Goal: Task Accomplishment & Management: Use online tool/utility

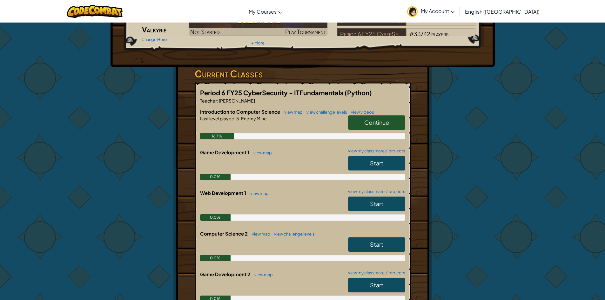
scroll to position [32, 0]
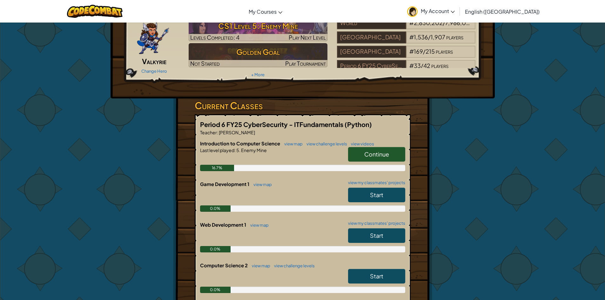
click at [361, 147] on link "Continue" at bounding box center [376, 154] width 57 height 15
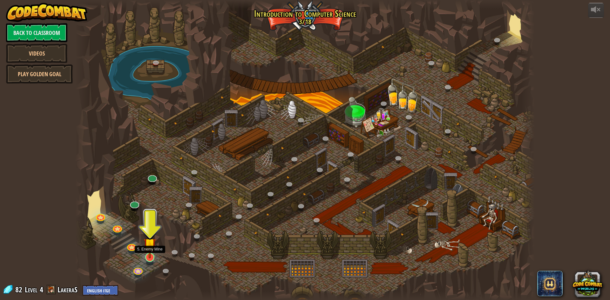
click at [154, 257] on img at bounding box center [150, 244] width 12 height 28
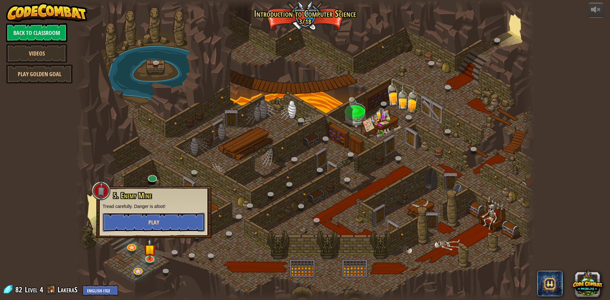
click at [156, 219] on span "Play" at bounding box center [153, 223] width 11 height 8
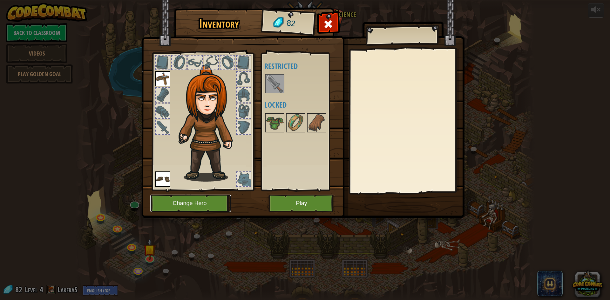
click at [210, 208] on button "Change Hero" at bounding box center [190, 203] width 81 height 17
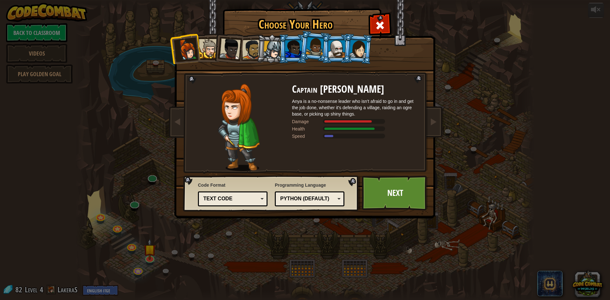
click at [228, 52] on div at bounding box center [229, 48] width 21 height 21
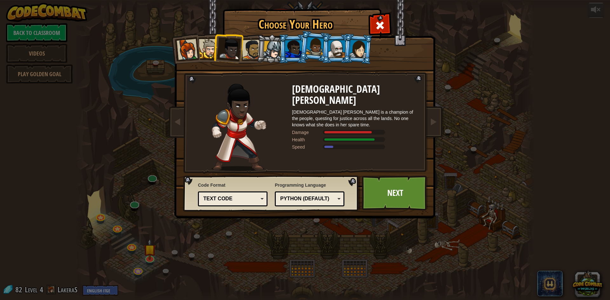
click at [255, 54] on div at bounding box center [252, 50] width 20 height 20
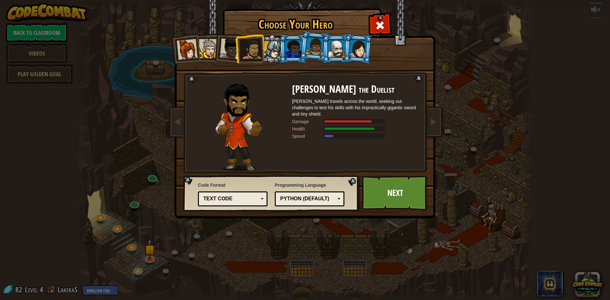
click at [280, 52] on li at bounding box center [293, 48] width 29 height 29
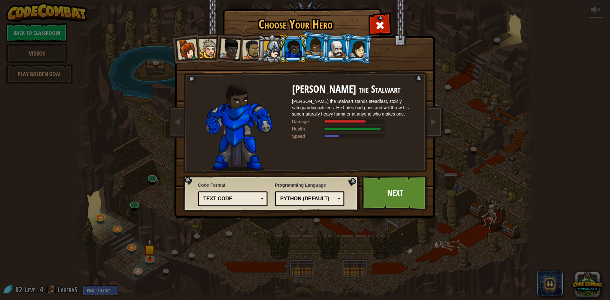
click at [309, 52] on div at bounding box center [315, 46] width 18 height 19
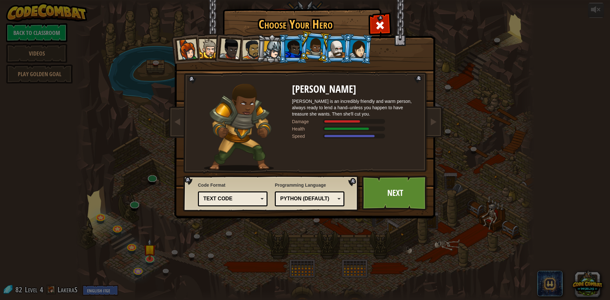
click at [329, 47] on div at bounding box center [336, 48] width 17 height 17
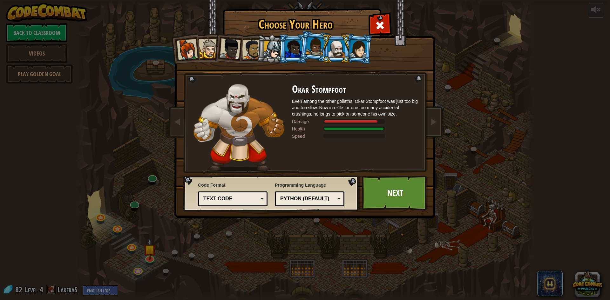
click at [351, 49] on div at bounding box center [358, 49] width 18 height 18
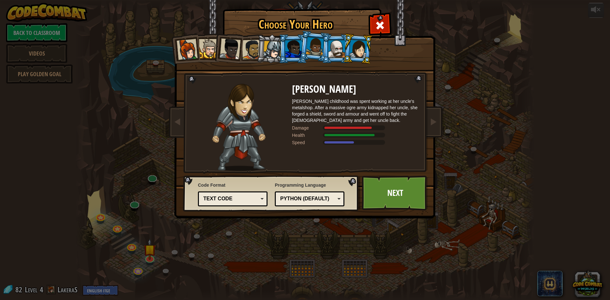
click at [230, 50] on div at bounding box center [229, 48] width 21 height 21
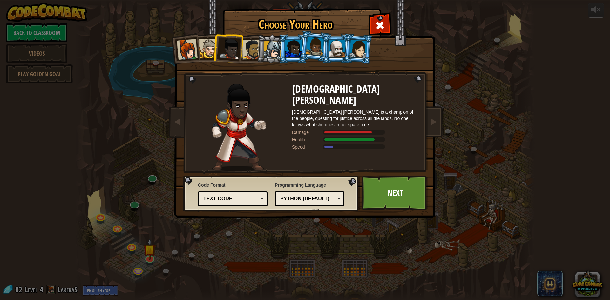
click at [300, 46] on div at bounding box center [293, 48] width 17 height 17
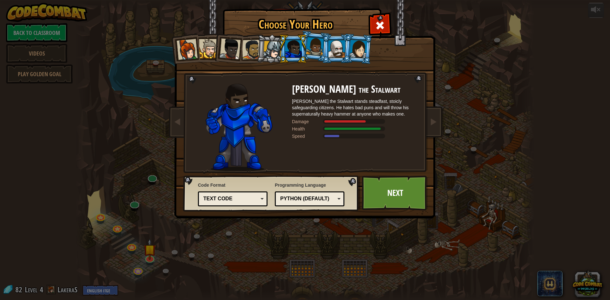
click at [326, 54] on li at bounding box center [336, 48] width 29 height 29
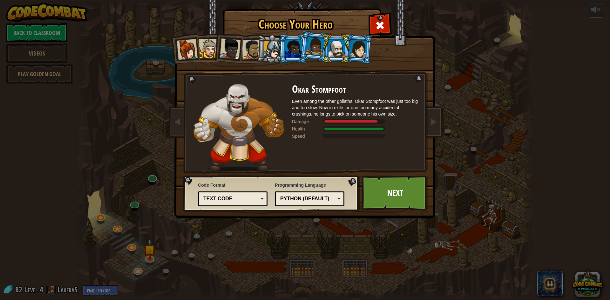
click at [362, 51] on div at bounding box center [358, 49] width 18 height 18
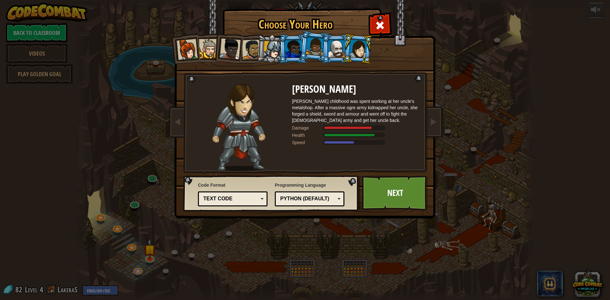
click at [351, 50] on div at bounding box center [358, 49] width 18 height 18
click at [176, 44] on li at bounding box center [184, 48] width 31 height 31
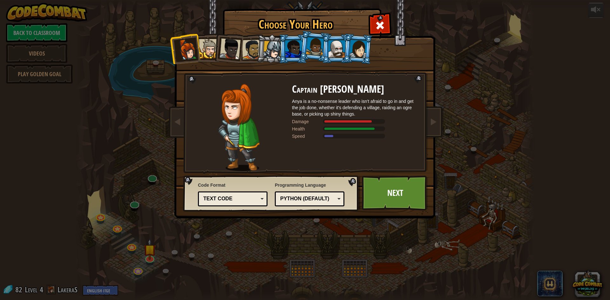
click at [207, 51] on div at bounding box center [208, 48] width 19 height 19
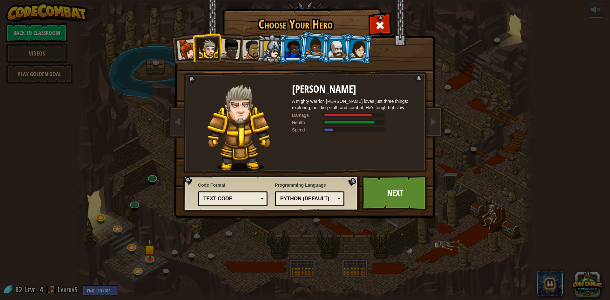
click at [353, 51] on div at bounding box center [358, 49] width 18 height 18
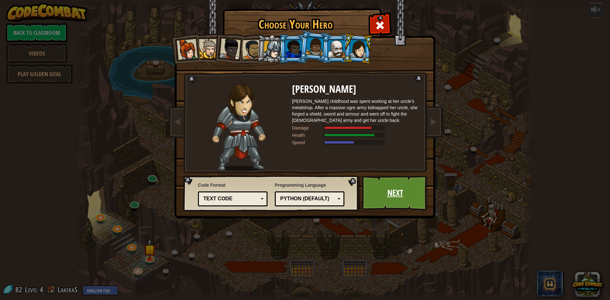
click at [390, 191] on link "Next" at bounding box center [395, 193] width 66 height 35
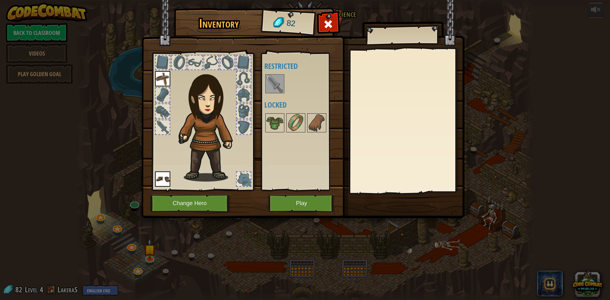
drag, startPoint x: 273, startPoint y: 84, endPoint x: 268, endPoint y: 91, distance: 8.2
click at [268, 91] on img at bounding box center [275, 84] width 18 height 18
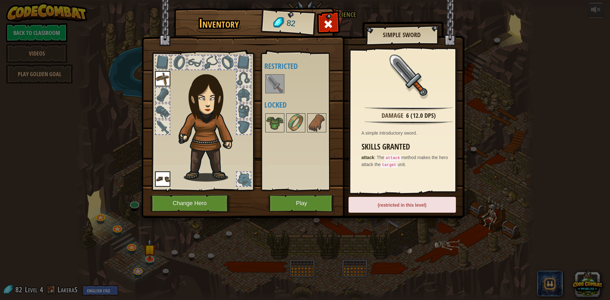
click at [276, 85] on img at bounding box center [275, 84] width 18 height 18
click at [282, 124] on img at bounding box center [275, 123] width 18 height 18
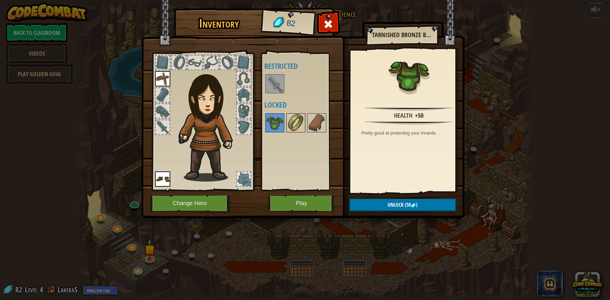
click at [301, 125] on img at bounding box center [296, 123] width 18 height 18
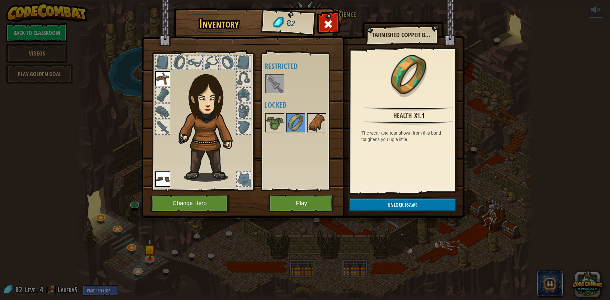
click at [311, 126] on img at bounding box center [317, 123] width 18 height 18
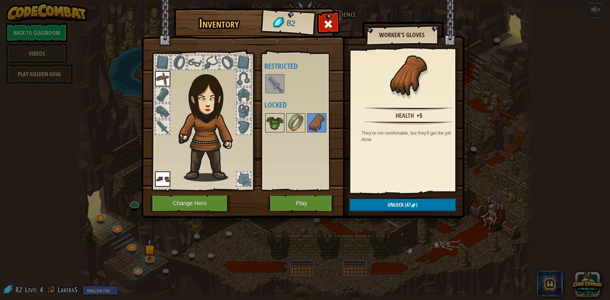
click at [274, 126] on img at bounding box center [275, 123] width 18 height 18
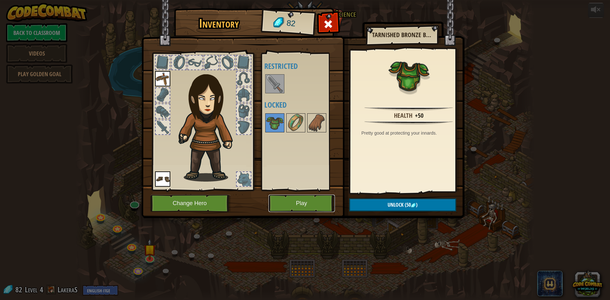
click at [279, 201] on button "Play" at bounding box center [301, 203] width 66 height 17
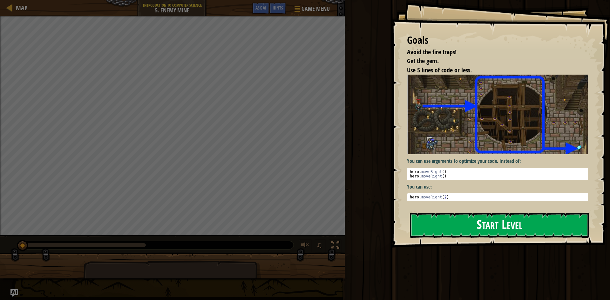
click at [504, 224] on button "Start Level" at bounding box center [499, 225] width 179 height 25
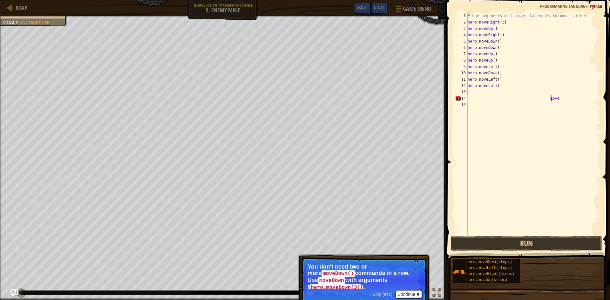
scroll to position [3, 7]
type textarea "m"
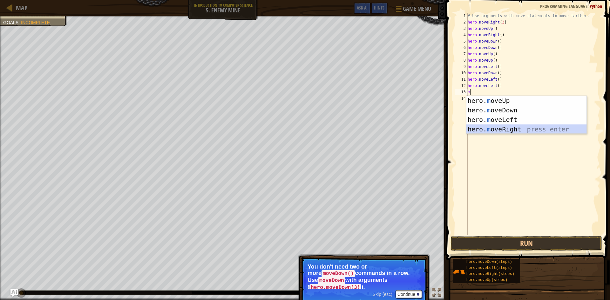
click at [545, 130] on div "hero. m oveUp press enter hero. m oveDown press enter hero. m oveLeft press ent…" at bounding box center [526, 124] width 120 height 57
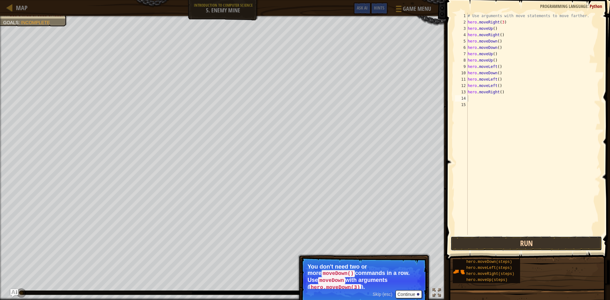
click at [526, 244] on button "Run" at bounding box center [526, 243] width 152 height 15
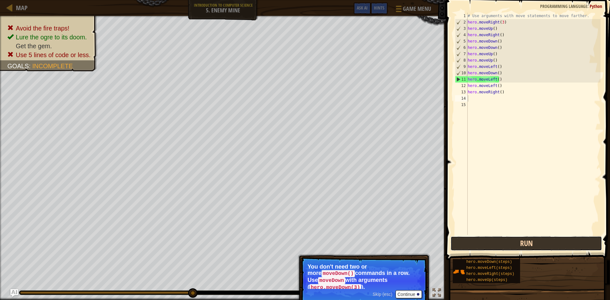
click at [499, 246] on button "Run" at bounding box center [526, 243] width 152 height 15
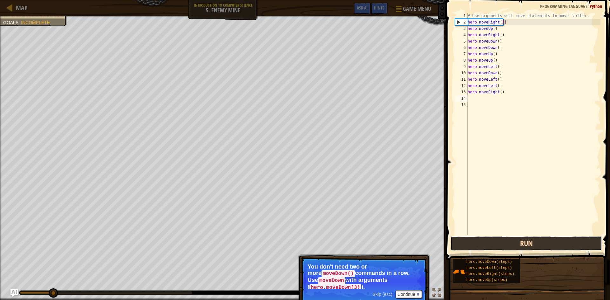
click at [499, 246] on button "Run" at bounding box center [526, 243] width 152 height 15
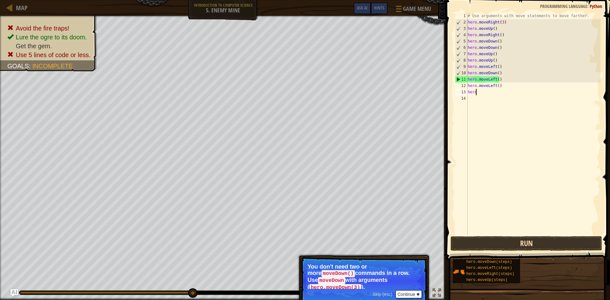
type textarea "h"
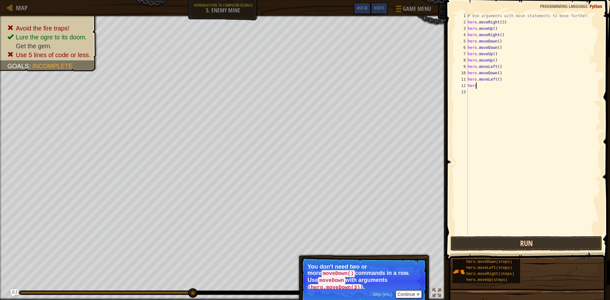
type textarea "h"
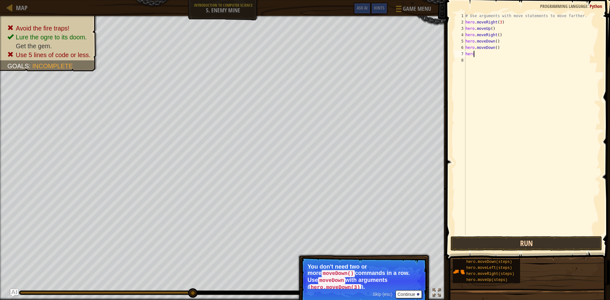
type textarea "h"
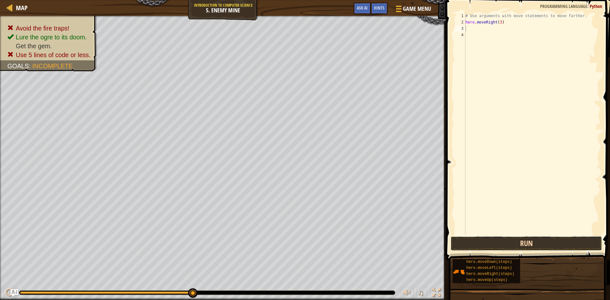
click at [474, 242] on button "Run" at bounding box center [526, 243] width 152 height 15
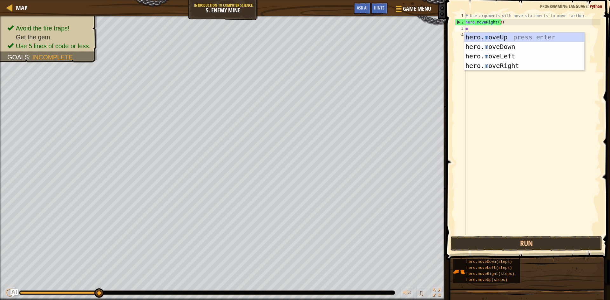
type textarea "mo"
click at [501, 35] on div "hero. mo veUp press enter hero. mo veDown press enter hero. mo veLeft press ent…" at bounding box center [524, 60] width 120 height 57
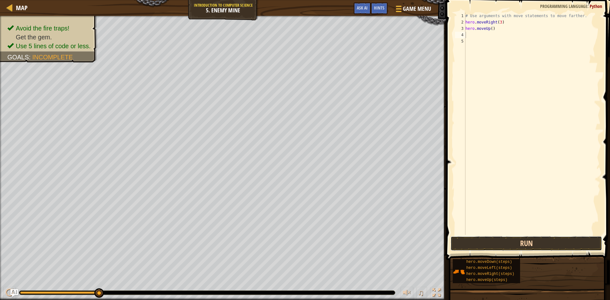
click at [520, 241] on button "Run" at bounding box center [526, 243] width 152 height 15
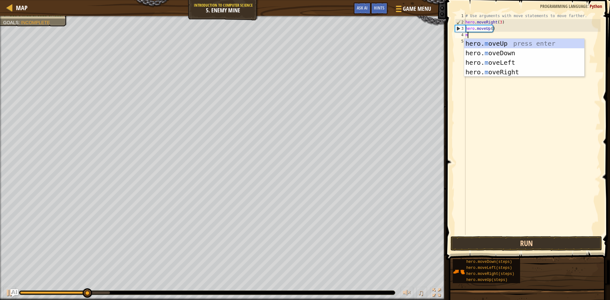
type textarea "mo"
click at [509, 72] on div "hero. mo veUp press enter hero. mo veDown press enter hero. mo veLeft press ent…" at bounding box center [524, 67] width 120 height 57
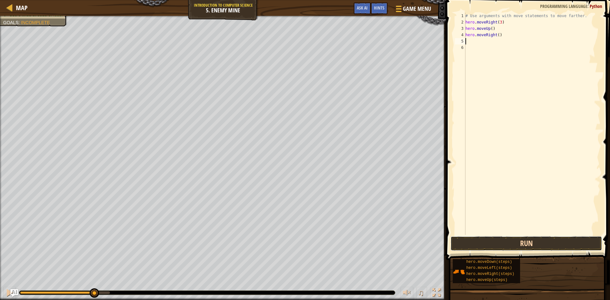
click at [515, 248] on button "Run" at bounding box center [526, 243] width 152 height 15
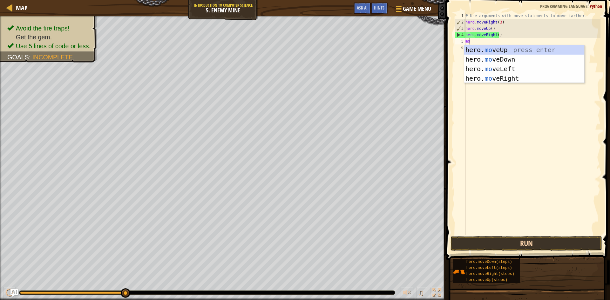
type textarea "mov"
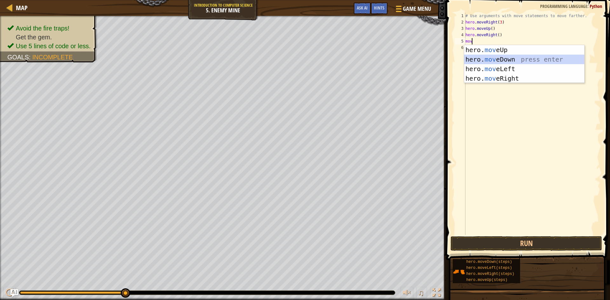
click at [560, 56] on div "hero. mov eUp press enter hero. mov eDown press enter hero. mov eLeft press ent…" at bounding box center [524, 73] width 120 height 57
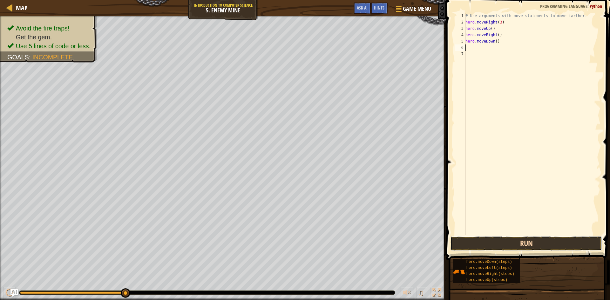
click at [498, 241] on button "Run" at bounding box center [526, 243] width 152 height 15
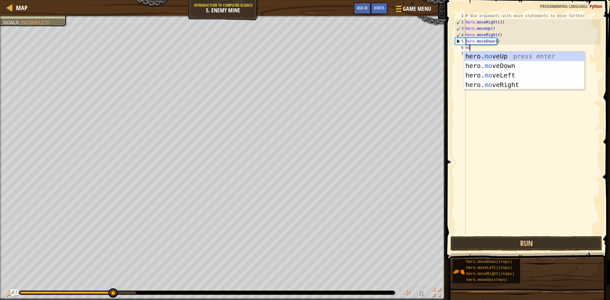
type textarea "mov"
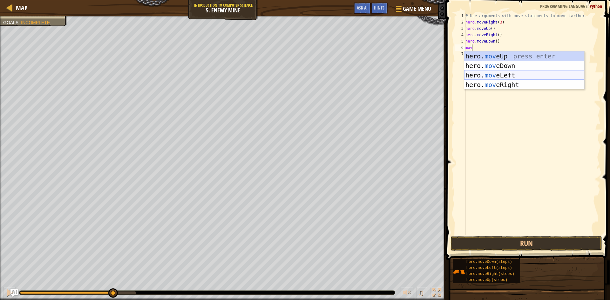
click at [551, 71] on div "hero. mov eUp press enter hero. mov eDown press enter hero. mov eLeft press ent…" at bounding box center [524, 79] width 120 height 57
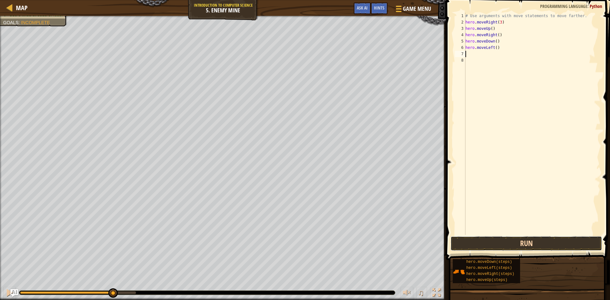
click at [509, 244] on button "Run" at bounding box center [526, 243] width 152 height 15
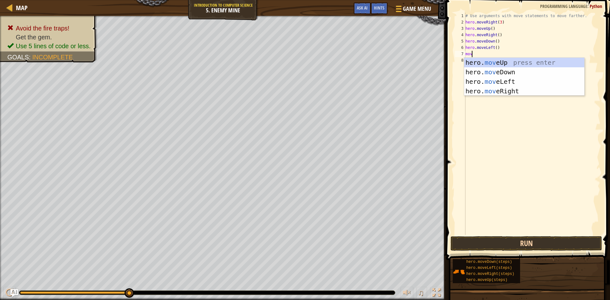
scroll to position [3, 0]
type textarea "move"
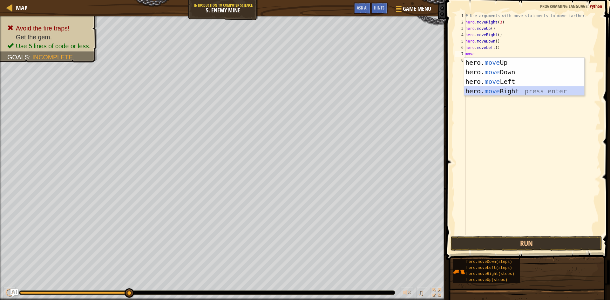
click at [558, 92] on div "hero. move Up press enter hero. move Down press enter hero. move Left press ent…" at bounding box center [524, 86] width 120 height 57
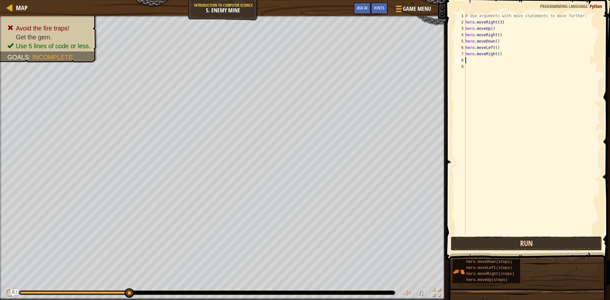
click at [549, 246] on button "Run" at bounding box center [526, 243] width 152 height 15
type textarea "m"
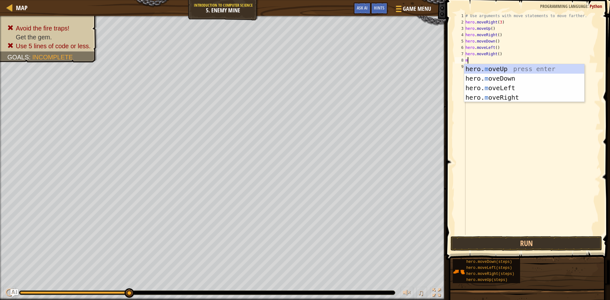
type textarea "mo"
click at [512, 68] on div "hero. mo veUp press enter hero. mo veDown press enter hero. mo veLeft press ent…" at bounding box center [524, 92] width 120 height 57
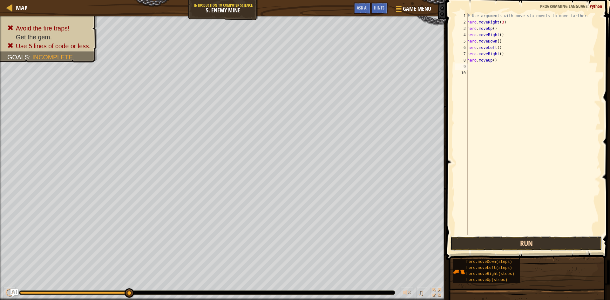
click at [520, 246] on button "Run" at bounding box center [526, 243] width 152 height 15
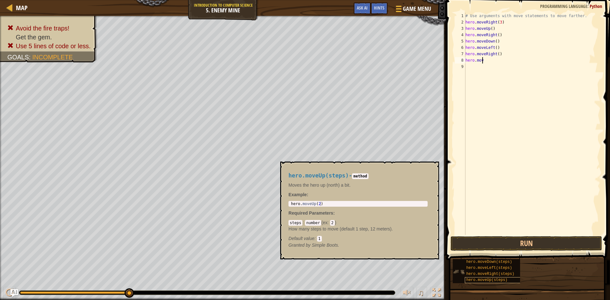
type textarea "h"
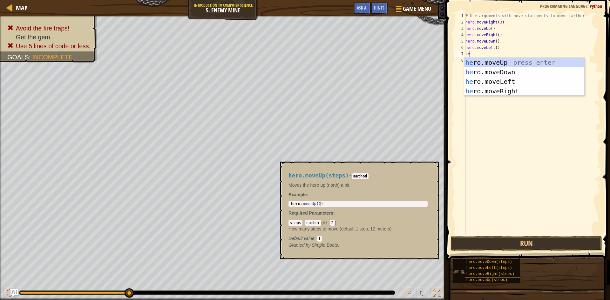
type textarea "her"
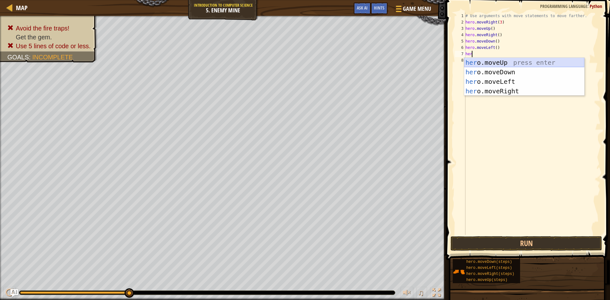
click at [560, 62] on div "her o.moveUp press enter her o.moveDown press enter her o.moveLeft press enter …" at bounding box center [524, 86] width 120 height 57
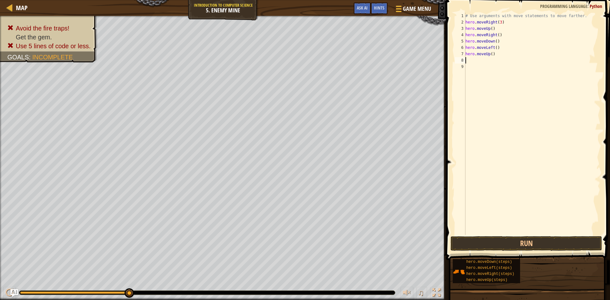
click at [548, 251] on span at bounding box center [528, 121] width 169 height 279
click at [547, 243] on button "Run" at bounding box center [526, 243] width 152 height 15
type textarea "h"
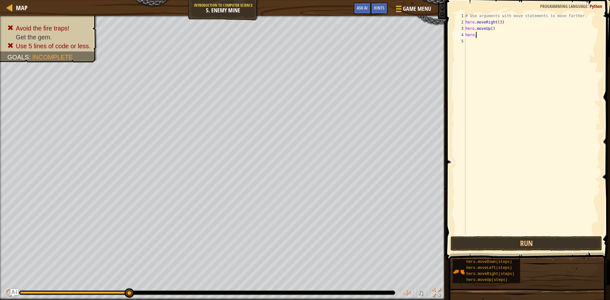
type textarea "h"
click at [487, 243] on button "Run" at bounding box center [526, 243] width 152 height 15
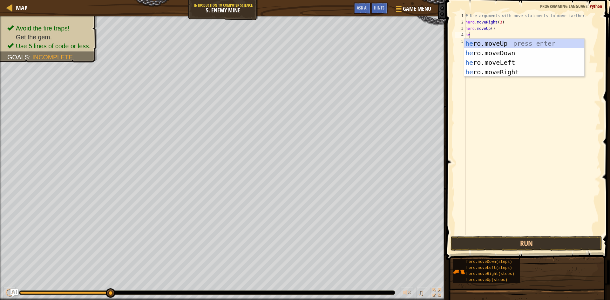
type textarea "her"
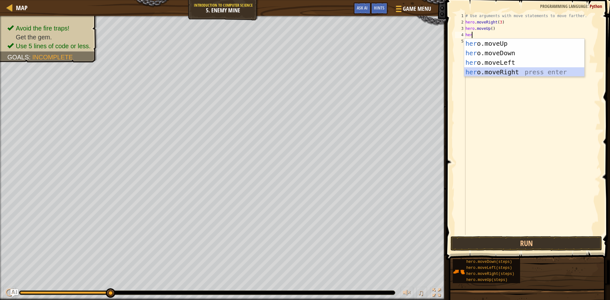
click at [511, 73] on div "her o.moveUp press enter her o.moveDown press enter her o.moveLeft press enter …" at bounding box center [524, 67] width 120 height 57
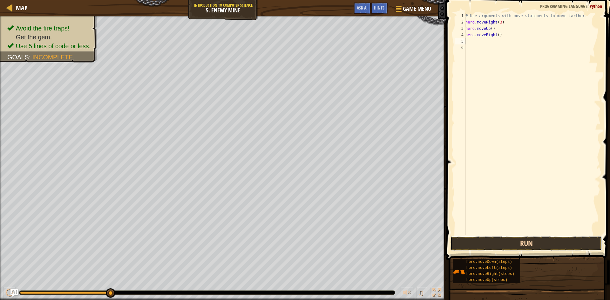
click at [489, 246] on button "Run" at bounding box center [526, 243] width 152 height 15
type textarea "hero movedown 3"
click at [523, 244] on button "Run" at bounding box center [526, 243] width 152 height 15
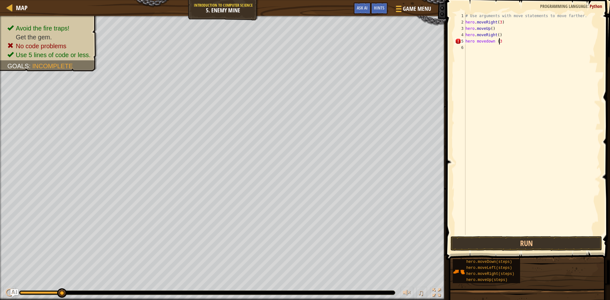
scroll to position [3, 3]
click at [473, 41] on div "# Use arguments with move statements to move farther. hero . moveRight ( 3 ) he…" at bounding box center [532, 130] width 136 height 235
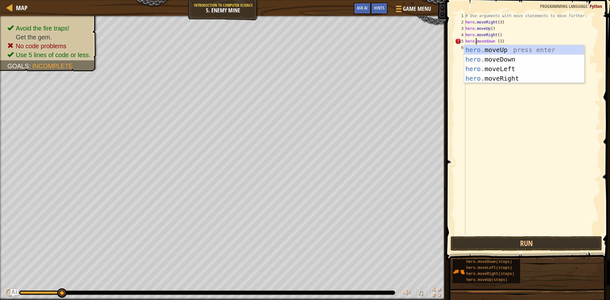
scroll to position [3, 1]
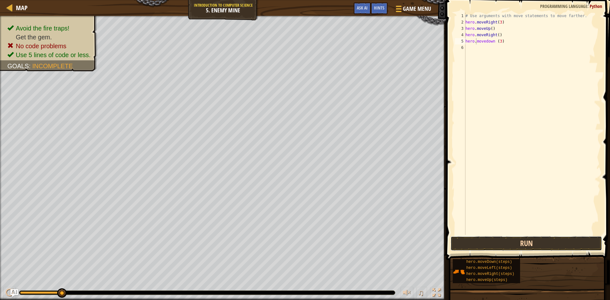
click at [505, 244] on button "Run" at bounding box center [526, 243] width 152 height 15
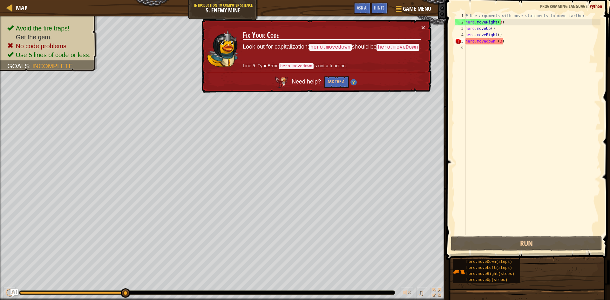
click at [489, 41] on div "# Use arguments with move statements to move farther. hero . moveRight ( 3 ) he…" at bounding box center [532, 130] width 136 height 235
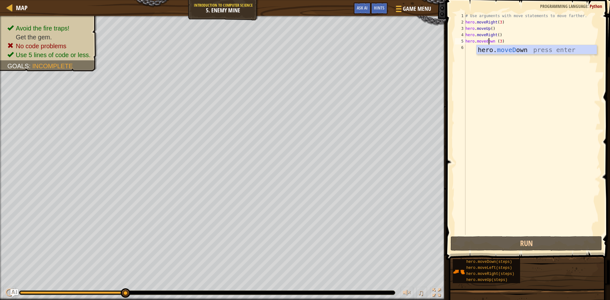
scroll to position [3, 2]
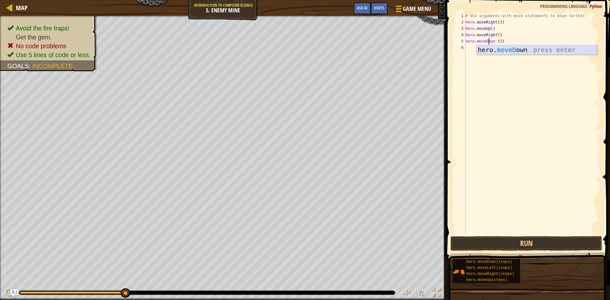
click at [503, 48] on div "hero. moveD own press enter" at bounding box center [536, 59] width 120 height 29
click at [504, 40] on div "# Use arguments with move statements to move farther. hero . moveRight ( 3 ) he…" at bounding box center [532, 130] width 136 height 235
click at [497, 39] on div "# Use arguments with move statements to move farther. hero . moveRight ( 3 ) he…" at bounding box center [532, 130] width 136 height 235
click at [512, 245] on button "Run" at bounding box center [526, 243] width 152 height 15
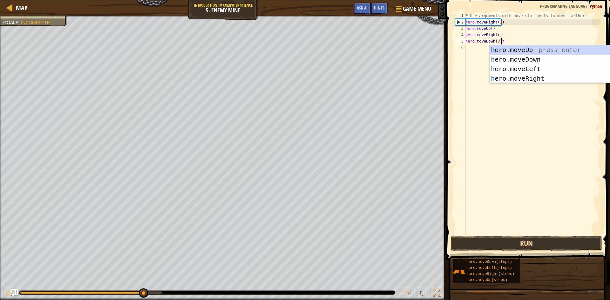
scroll to position [3, 3]
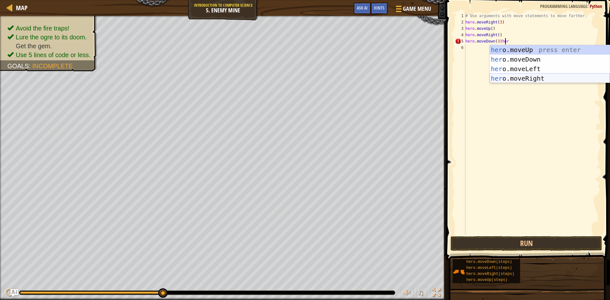
click at [509, 80] on div "her o.moveUp press enter her o.moveDown press enter her o.moveLeft press enter …" at bounding box center [549, 73] width 120 height 57
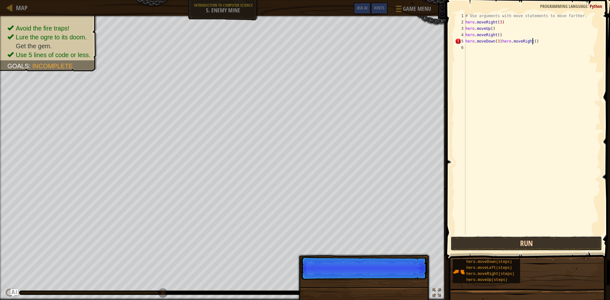
click at [513, 246] on button "Run" at bounding box center [526, 243] width 152 height 15
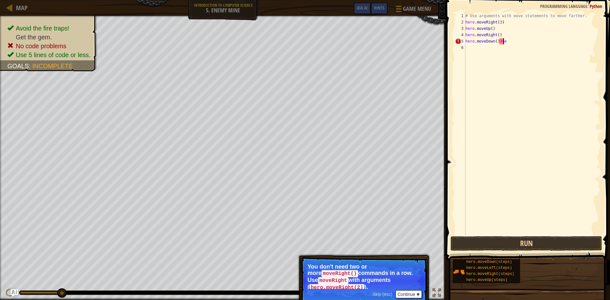
scroll to position [3, 3]
type textarea "hero.moveDown(3)"
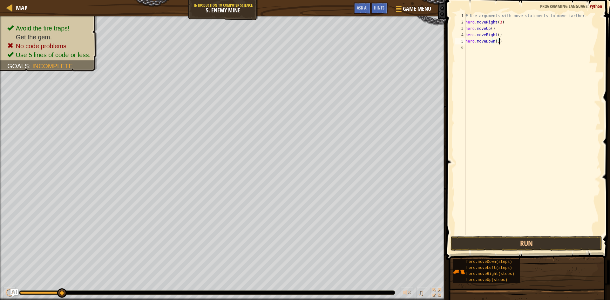
scroll to position [3, 0]
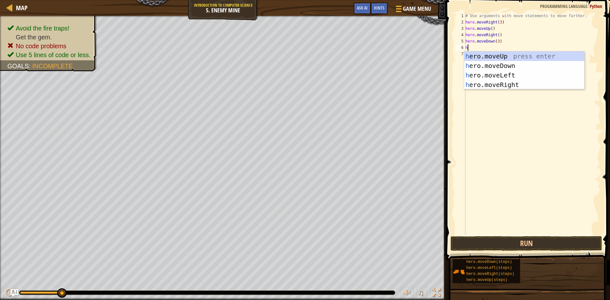
type textarea "her"
click at [514, 82] on div "her o.moveUp press enter her o.moveDown press enter her o.moveLeft press enter …" at bounding box center [524, 79] width 120 height 57
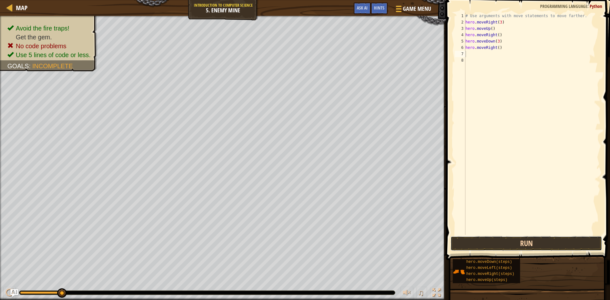
click at [512, 239] on button "Run" at bounding box center [526, 243] width 152 height 15
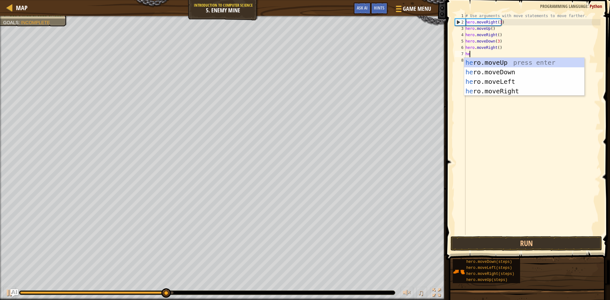
type textarea "her"
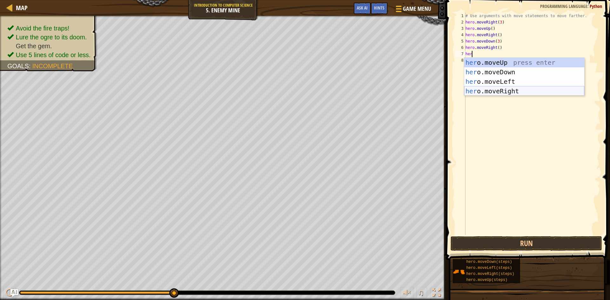
click at [534, 92] on div "her o.moveUp press enter her o.moveDown press enter her o.moveLeft press enter …" at bounding box center [524, 86] width 120 height 57
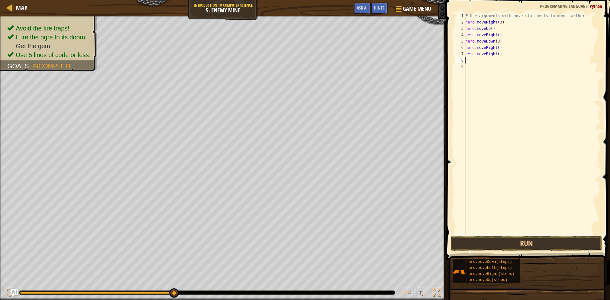
scroll to position [3, 0]
click at [526, 238] on button "Run" at bounding box center [526, 243] width 152 height 15
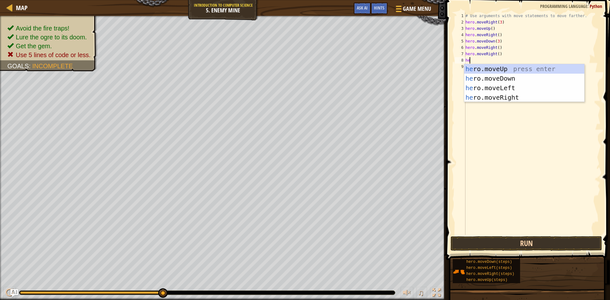
type textarea "her"
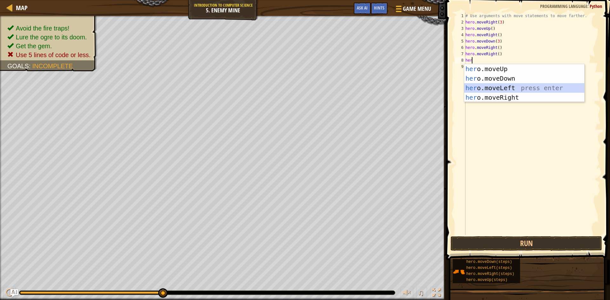
click at [532, 87] on div "her o.moveUp press enter her o.moveDown press enter her o.moveLeft press enter …" at bounding box center [524, 92] width 120 height 57
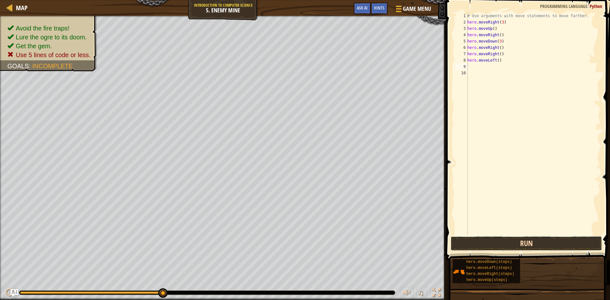
click at [513, 240] on button "Run" at bounding box center [526, 243] width 152 height 15
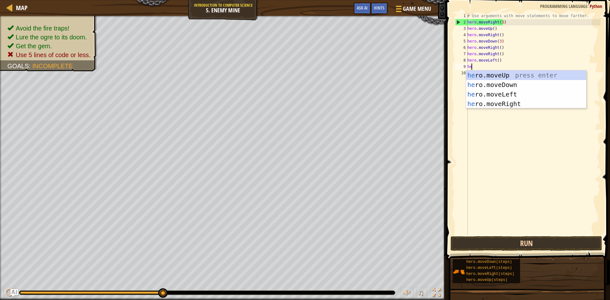
type textarea "her"
click at [509, 107] on div "her o.moveUp press enter her o.moveDown press enter her o.moveLeft press enter …" at bounding box center [526, 99] width 120 height 57
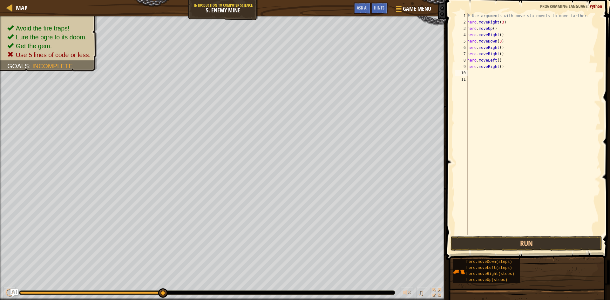
scroll to position [3, 0]
click at [513, 249] on button "Run" at bounding box center [526, 243] width 152 height 15
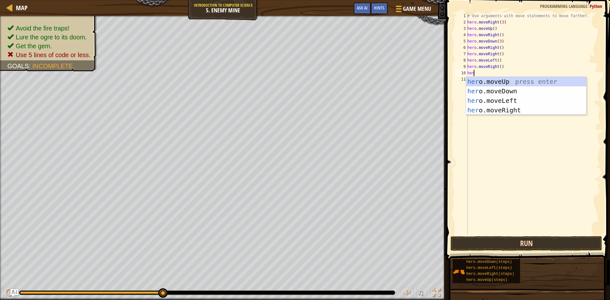
scroll to position [3, 0]
type textarea "hero"
click at [508, 106] on div "hero .moveUp press enter hero .moveDown press enter hero .moveLeft press enter …" at bounding box center [526, 105] width 120 height 57
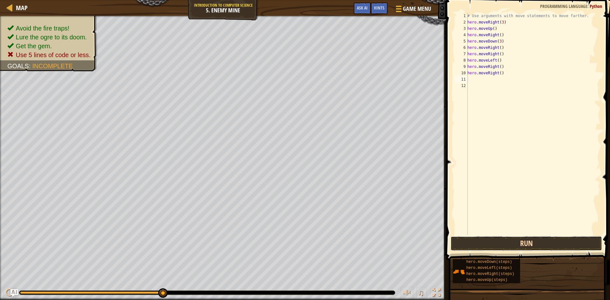
click at [503, 248] on button "Run" at bounding box center [526, 243] width 152 height 15
